Goal: Information Seeking & Learning: Learn about a topic

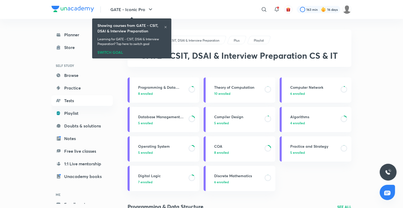
click at [166, 30] on div at bounding box center [165, 28] width 3 height 4
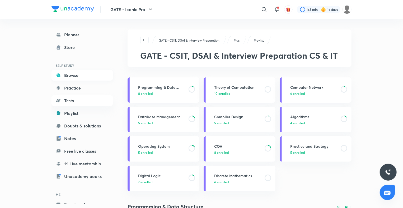
click at [76, 72] on link "Browse" at bounding box center [81, 75] width 61 height 11
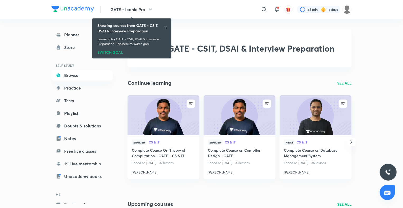
click at [344, 85] on p "SEE ALL" at bounding box center [344, 83] width 14 height 6
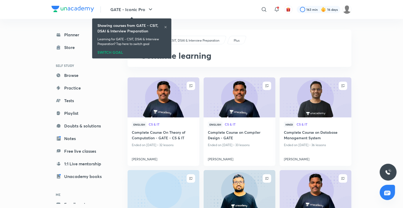
click at [166, 26] on icon at bounding box center [165, 27] width 3 height 3
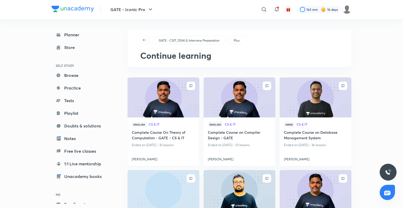
scroll to position [61, 0]
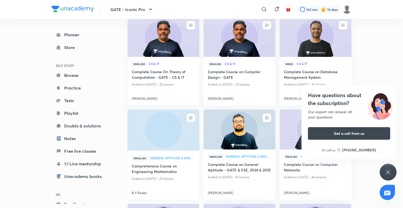
click at [152, 142] on circle at bounding box center [163, 130] width 37 height 37
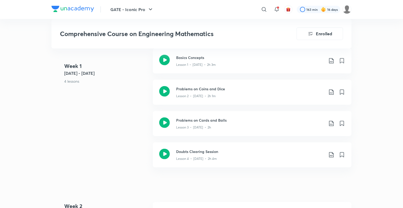
scroll to position [220, 0]
click at [216, 87] on h3 "Problems on Coins and Dice" at bounding box center [250, 89] width 148 height 6
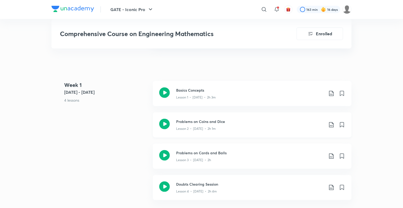
scroll to position [190, 0]
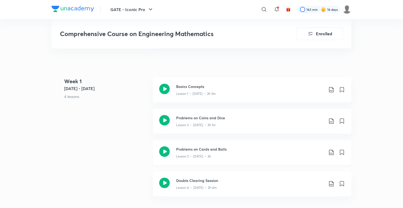
click at [198, 151] on h3 "Problems on Cards and Balls" at bounding box center [250, 150] width 148 height 6
